Goal: Task Accomplishment & Management: Complete application form

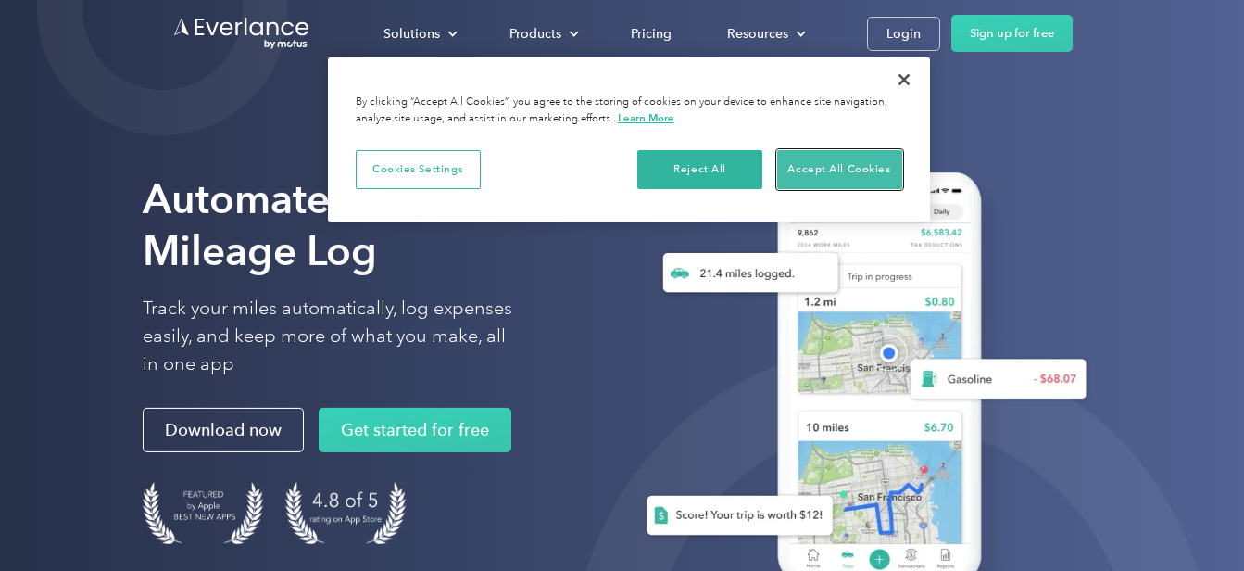
click at [852, 181] on button "Accept All Cookies" at bounding box center [839, 169] width 125 height 39
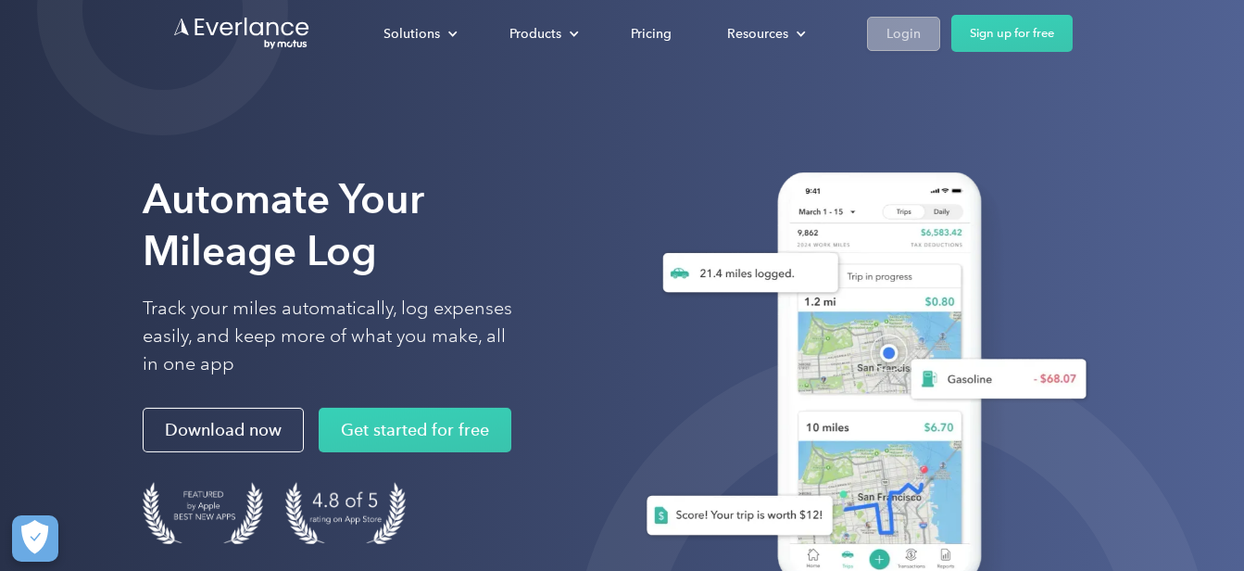
click at [897, 36] on div "Login" at bounding box center [903, 33] width 34 height 23
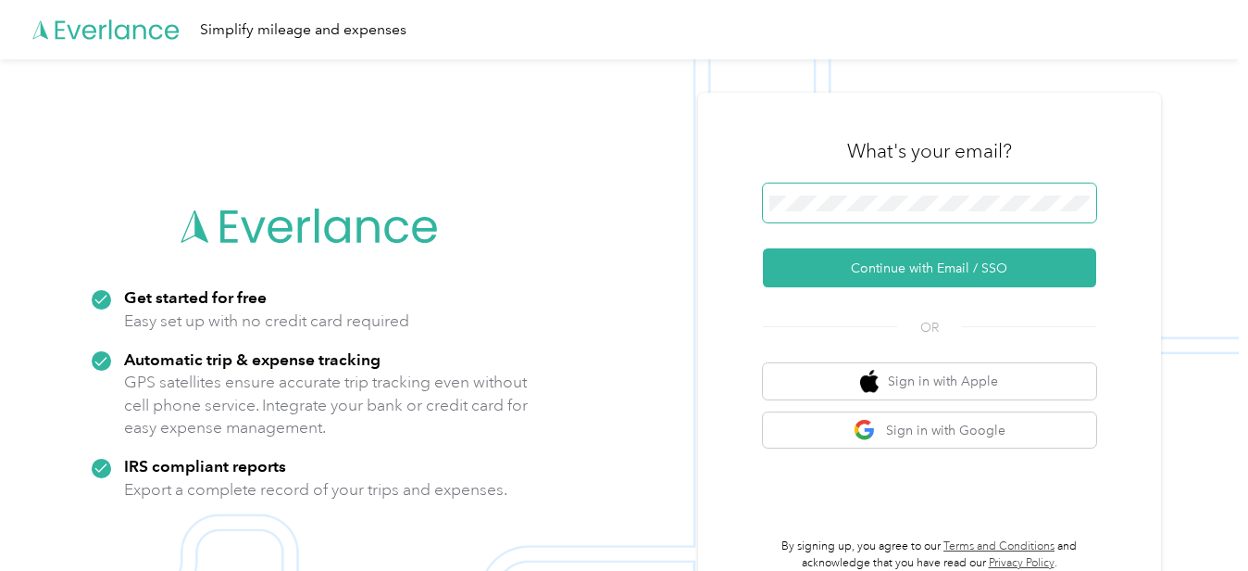
drag, startPoint x: 820, startPoint y: 221, endPoint x: 818, endPoint y: 188, distance: 33.4
click at [818, 188] on span at bounding box center [929, 202] width 333 height 39
drag, startPoint x: 817, startPoint y: 188, endPoint x: 826, endPoint y: 223, distance: 36.4
click at [826, 223] on div at bounding box center [929, 205] width 333 height 45
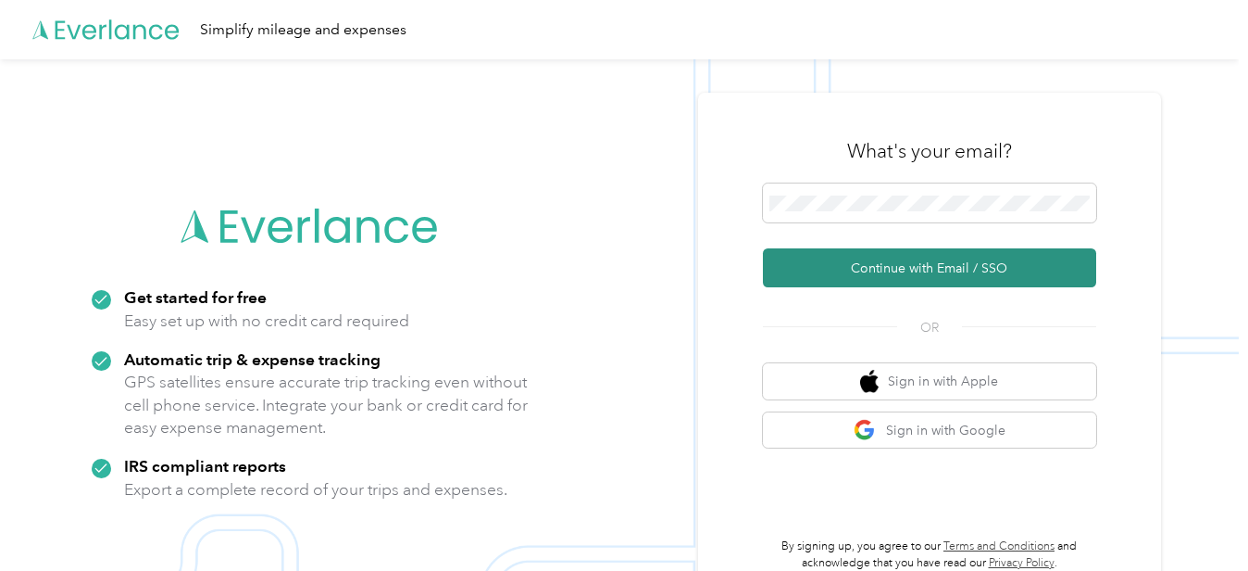
click at [994, 269] on button "Continue with Email / SSO" at bounding box center [929, 267] width 333 height 39
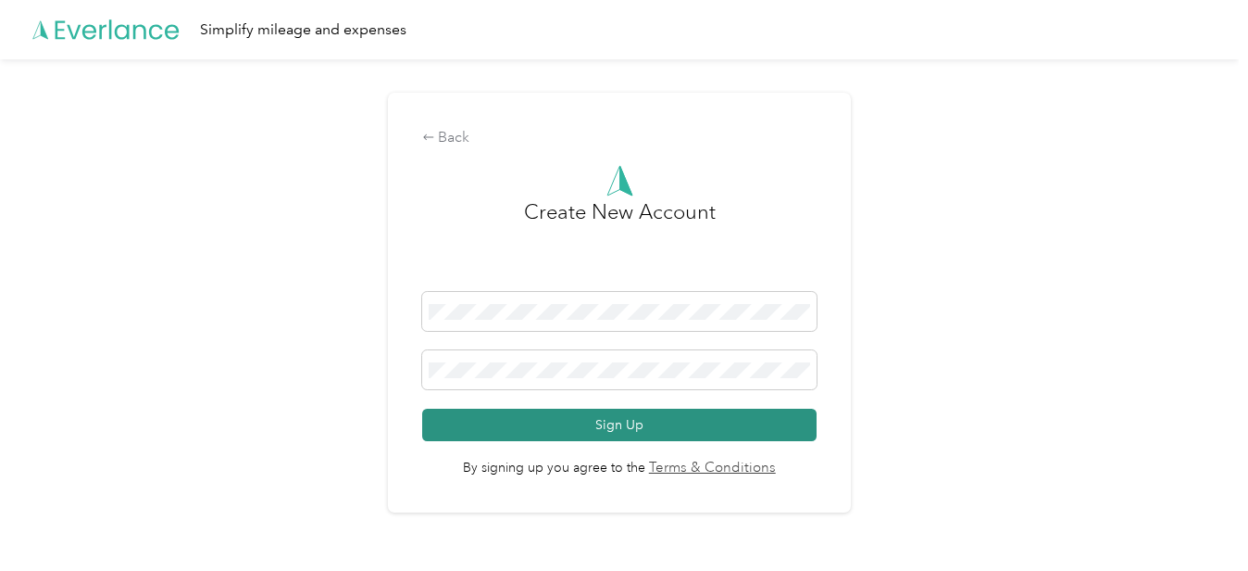
click at [628, 427] on button "Sign Up" at bounding box center [619, 424] width 395 height 32
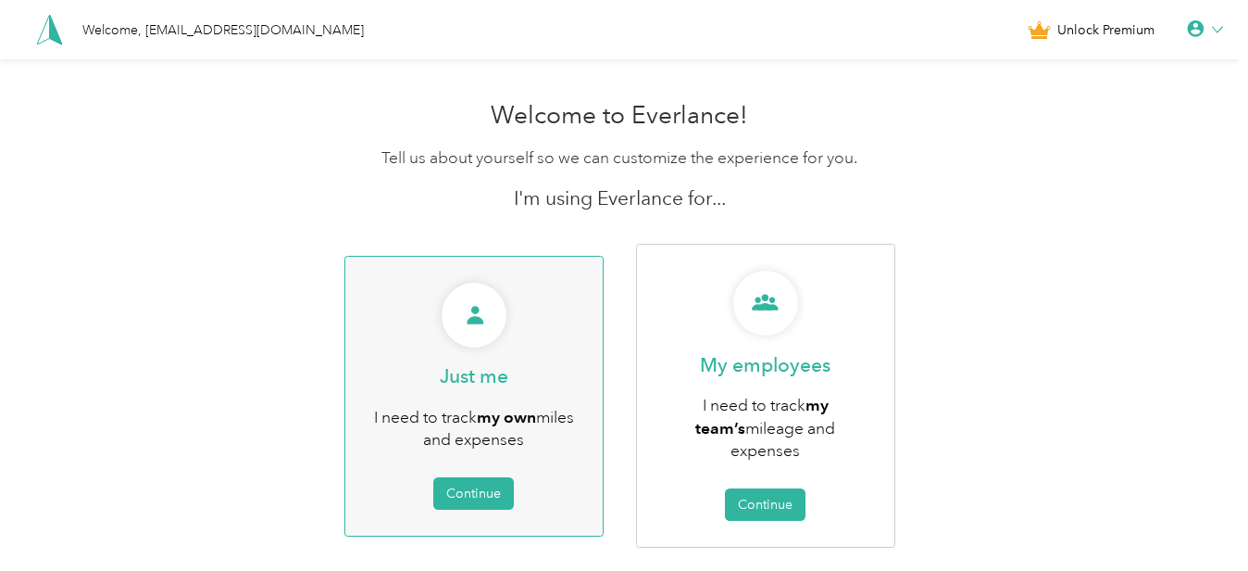
click at [474, 429] on span "I need to track my own miles and expenses" at bounding box center [474, 429] width 200 height 44
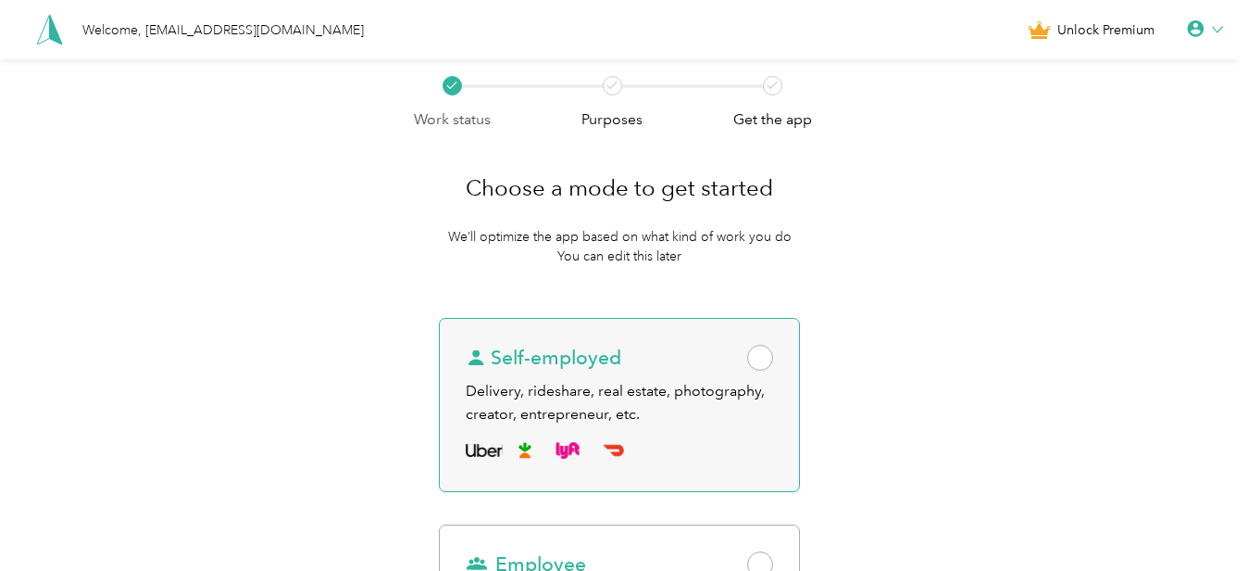
click at [760, 366] on span at bounding box center [760, 358] width 26 height 26
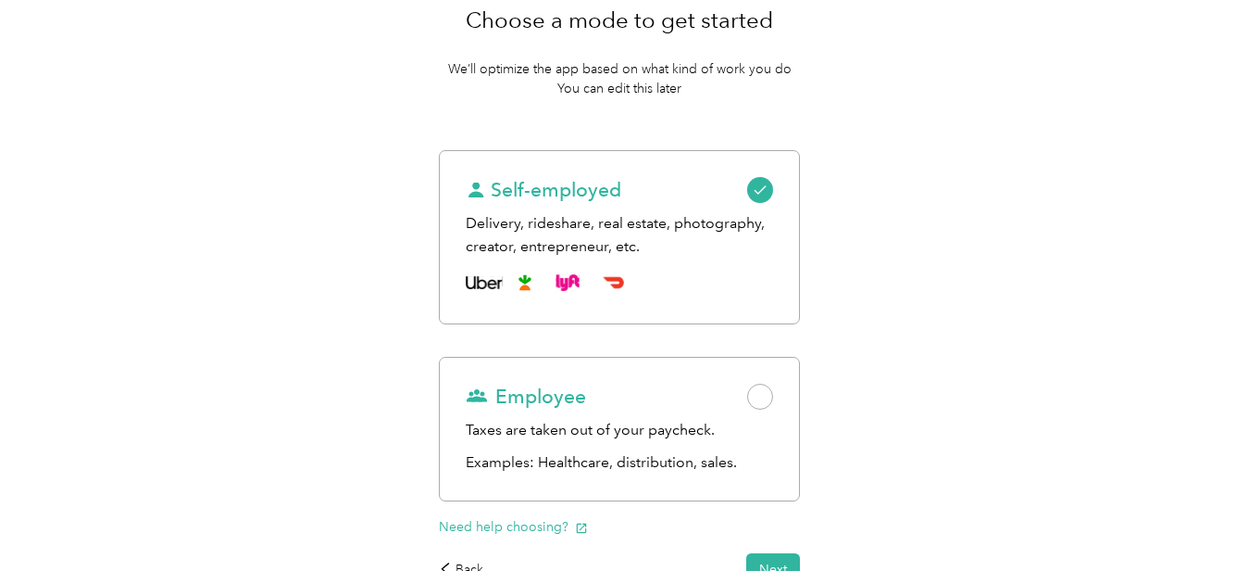
scroll to position [299, 0]
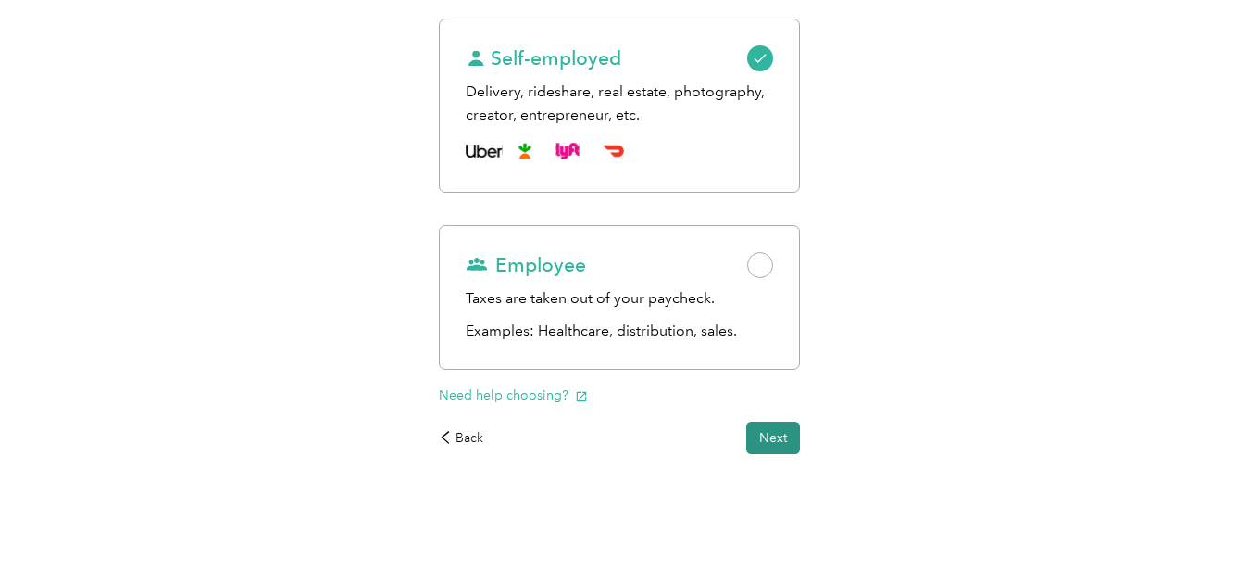
click at [774, 432] on button "Next" at bounding box center [773, 437] width 54 height 32
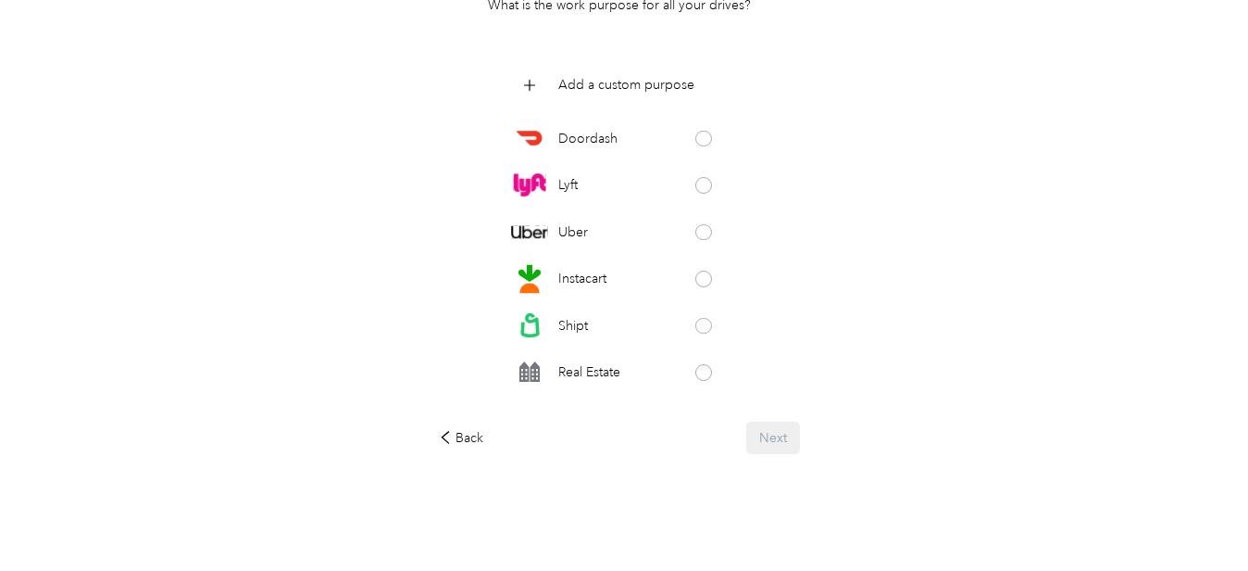
scroll to position [232, 0]
click at [699, 368] on span at bounding box center [704, 372] width 17 height 17
drag, startPoint x: 776, startPoint y: 453, endPoint x: 790, endPoint y: 432, distance: 25.4
click at [790, 432] on button "Next" at bounding box center [773, 437] width 54 height 32
click at [790, 432] on button "Next" at bounding box center [763, 437] width 73 height 32
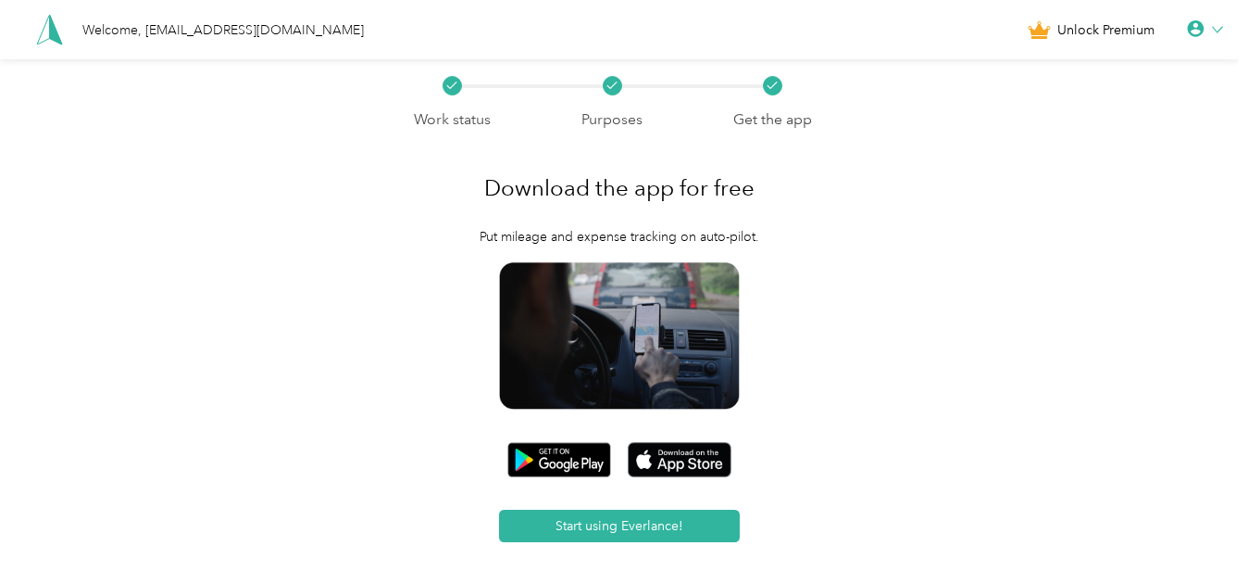
click at [1223, 32] on icon at bounding box center [1217, 30] width 10 height 6
click at [1081, 144] on div "Logout" at bounding box center [1142, 142] width 207 height 39
